Goal: Task Accomplishment & Management: Manage account settings

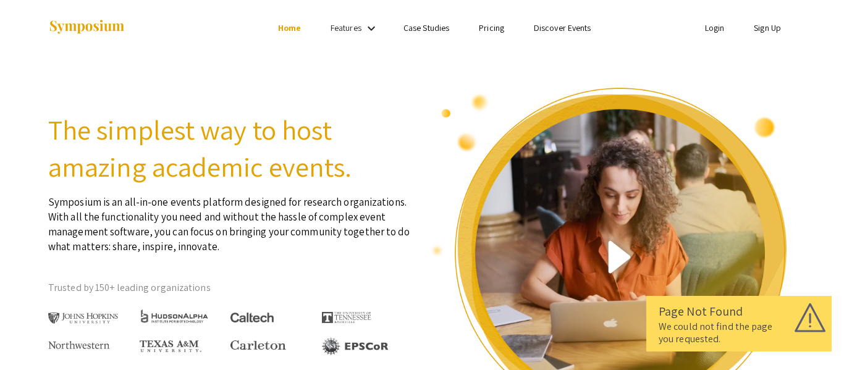
click at [716, 29] on link "Login" at bounding box center [715, 27] width 20 height 11
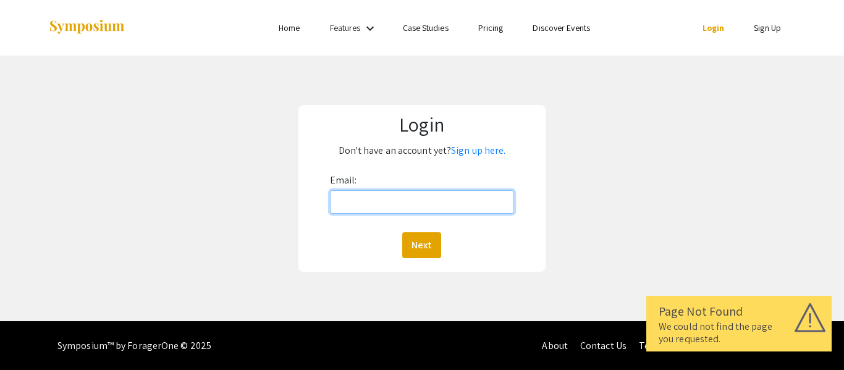
click at [429, 196] on input "Email:" at bounding box center [422, 201] width 184 height 23
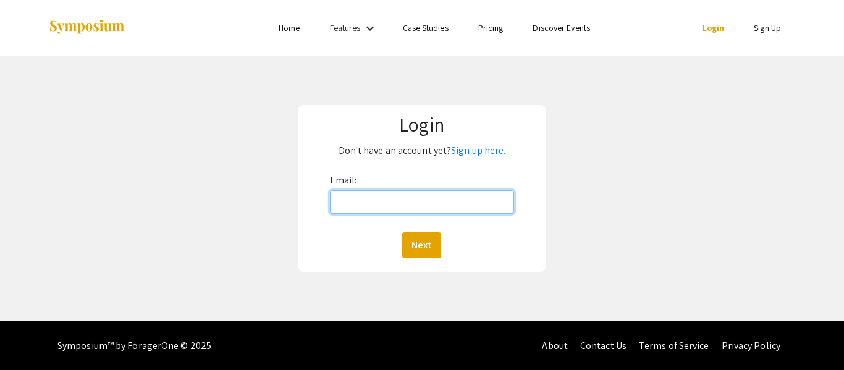
type input "[EMAIL_ADDRESS][DOMAIN_NAME]"
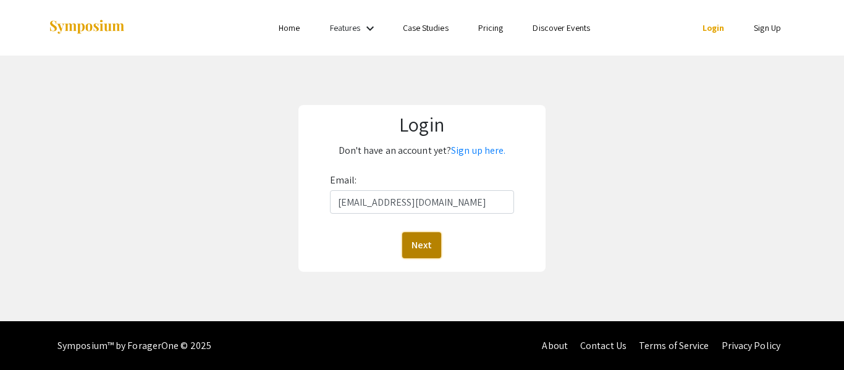
click at [439, 237] on button "Next" at bounding box center [421, 245] width 39 height 26
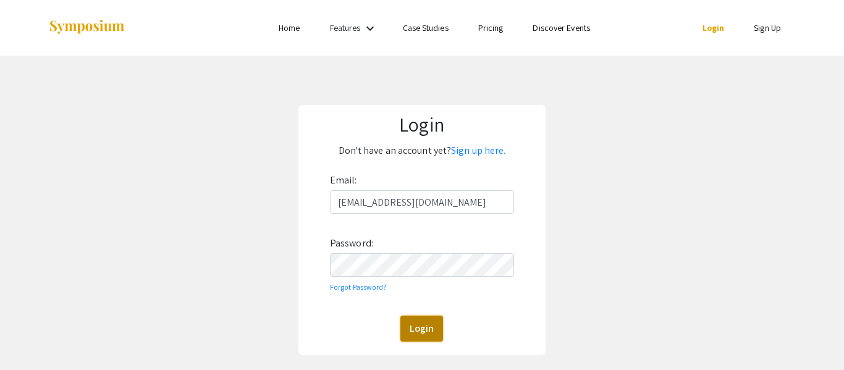
click at [413, 319] on button "Login" at bounding box center [421, 329] width 43 height 26
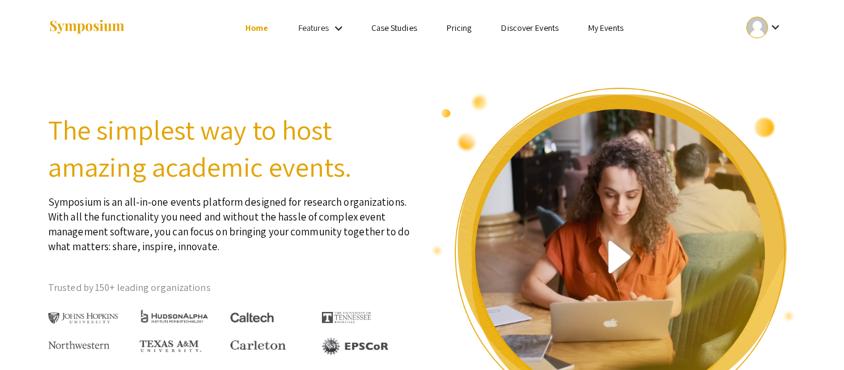
click at [593, 27] on link "My Events" at bounding box center [605, 27] width 35 height 11
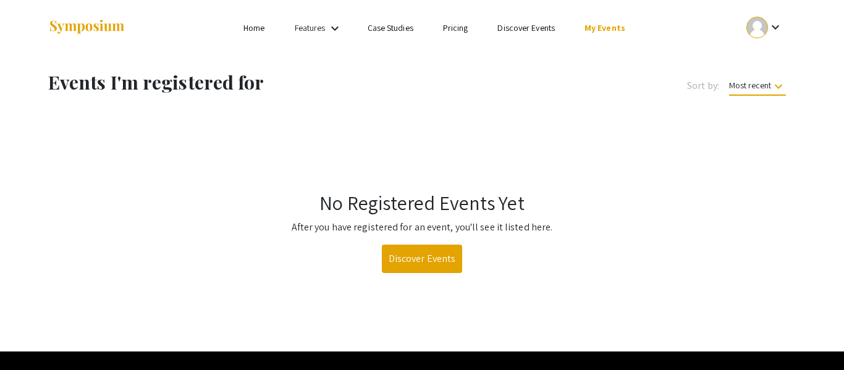
click at [770, 22] on mat-icon "keyboard_arrow_down" at bounding box center [775, 27] width 15 height 15
click at [754, 89] on button "My Submissions" at bounding box center [771, 91] width 76 height 30
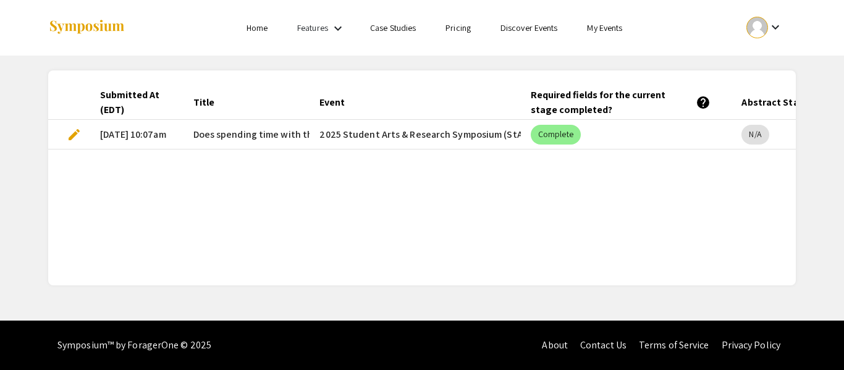
click at [449, 130] on mat-cell "2025 Student Arts & Research Symposium (StARS)" at bounding box center [415, 135] width 211 height 30
click at [256, 31] on link "Home" at bounding box center [257, 27] width 21 height 11
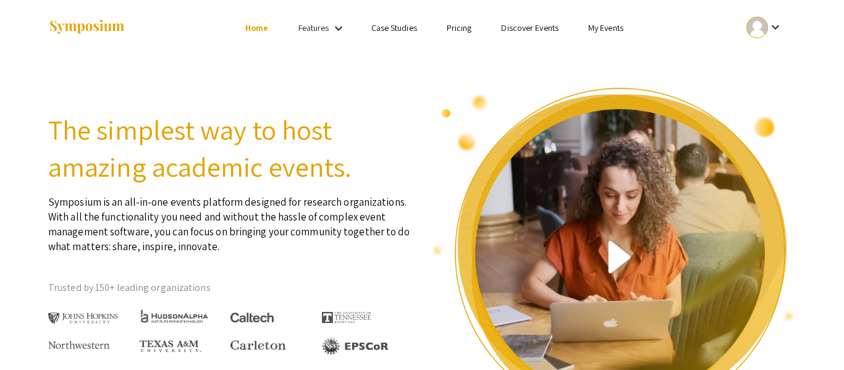
click at [336, 19] on ul "Skip navigation Home Features keyboard_arrow_down Case Studies Pricing Discover…" at bounding box center [421, 28] width 247 height 56
click at [339, 24] on mat-icon "keyboard_arrow_down" at bounding box center [338, 28] width 15 height 15
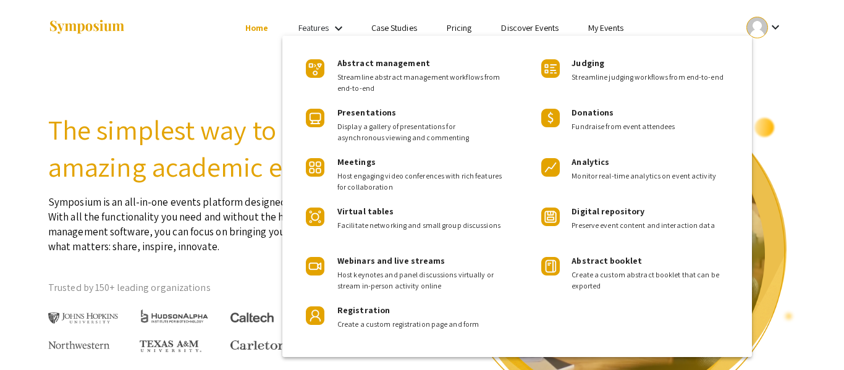
click at [258, 53] on div at bounding box center [422, 185] width 844 height 370
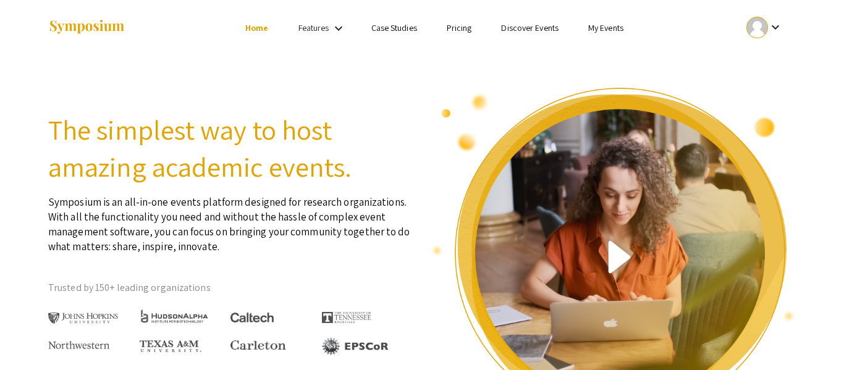
click at [255, 30] on link "Home" at bounding box center [256, 27] width 23 height 11
